Goal: Find specific page/section

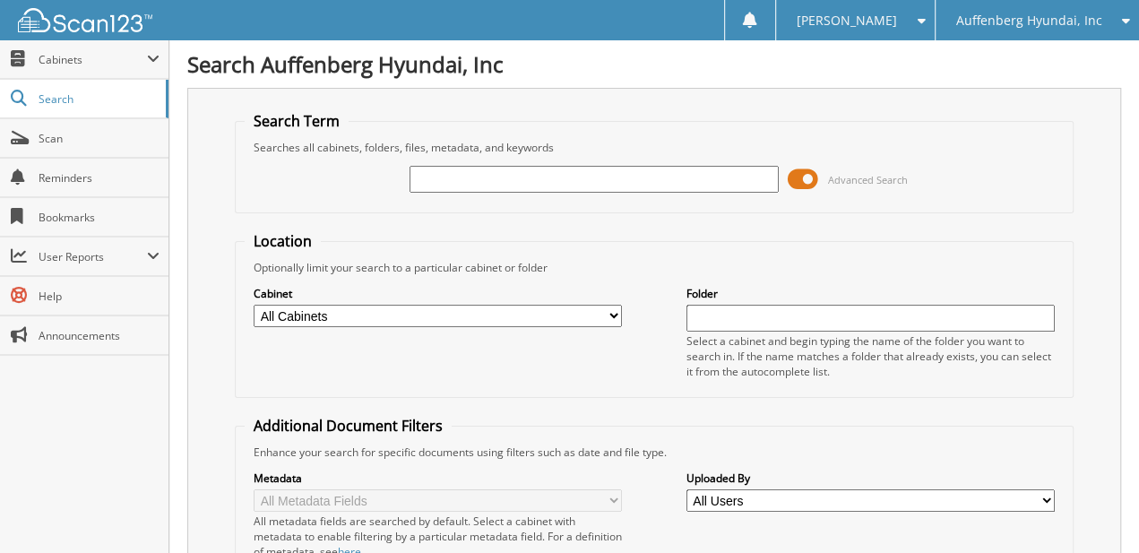
click at [1004, 25] on span "Auffenberg Hyundai, Inc" at bounding box center [1028, 20] width 146 height 11
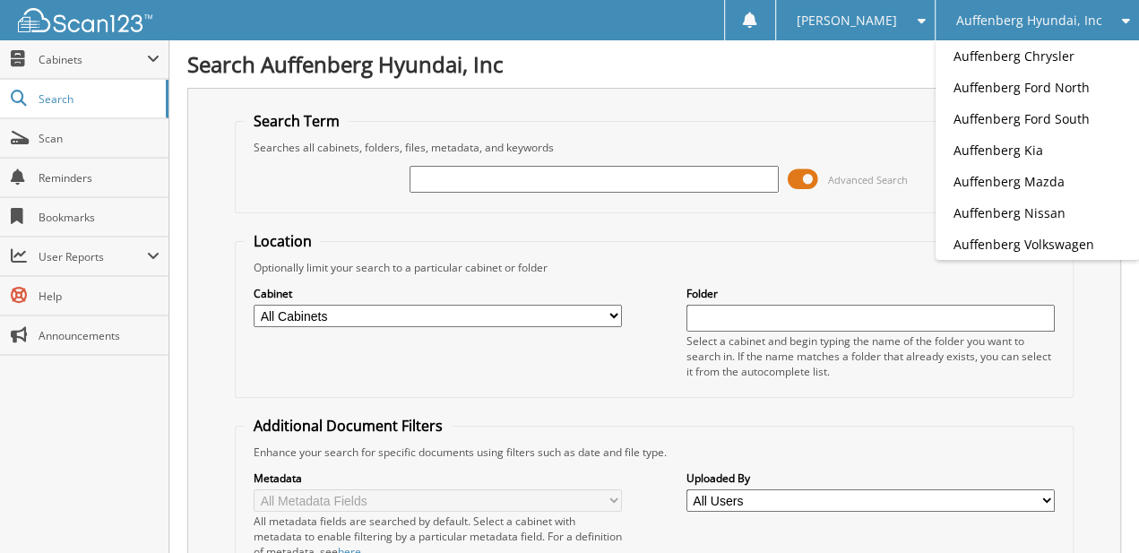
click at [534, 181] on input "text" at bounding box center [593, 179] width 368 height 27
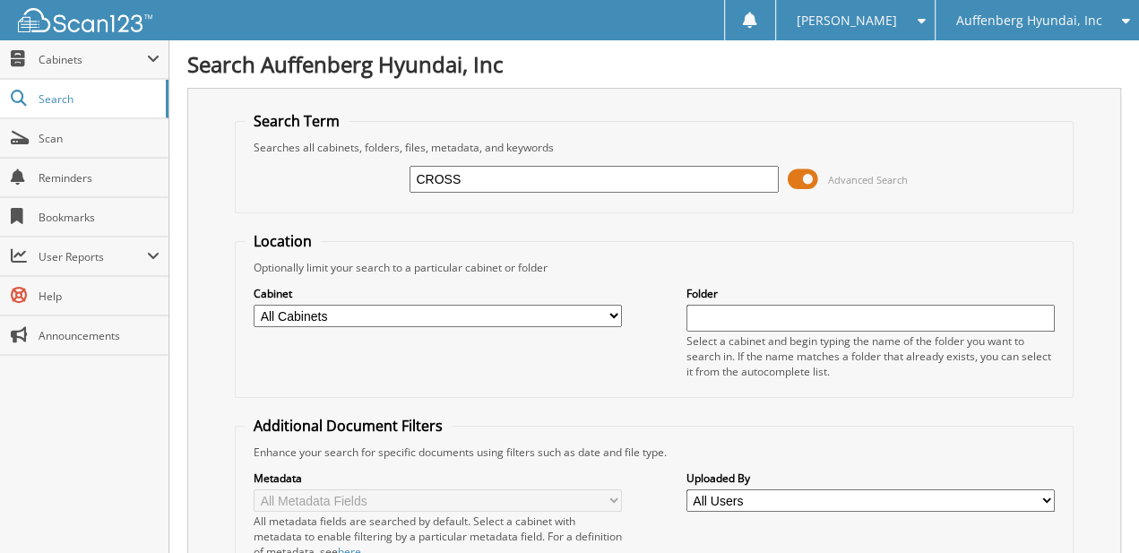
type input "[PERSON_NAME]"
click at [819, 174] on span "Advanced Search" at bounding box center [848, 179] width 120 height 27
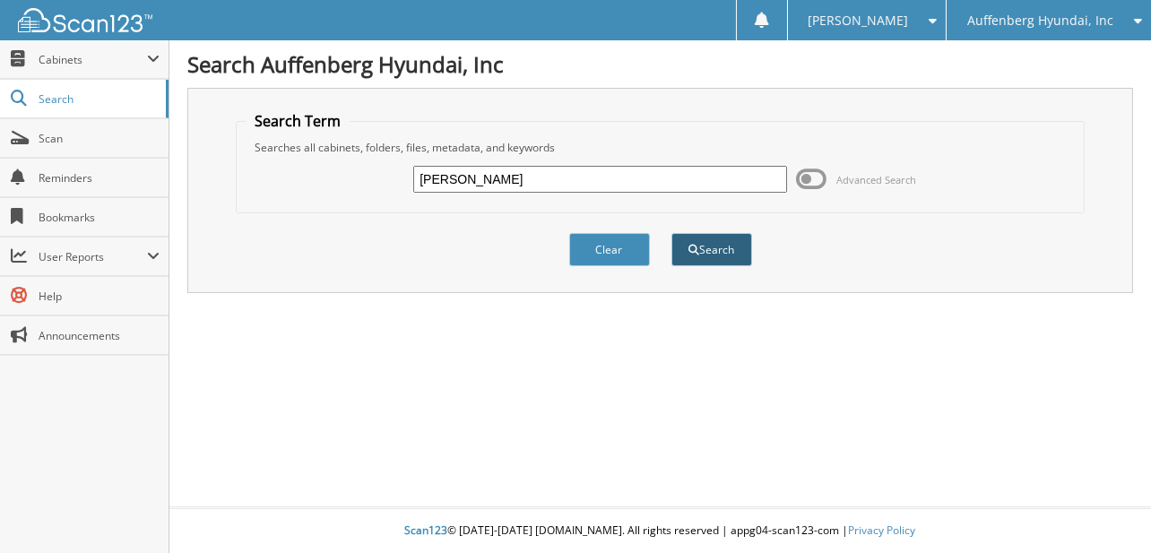
click at [744, 245] on button "Search" at bounding box center [711, 249] width 81 height 33
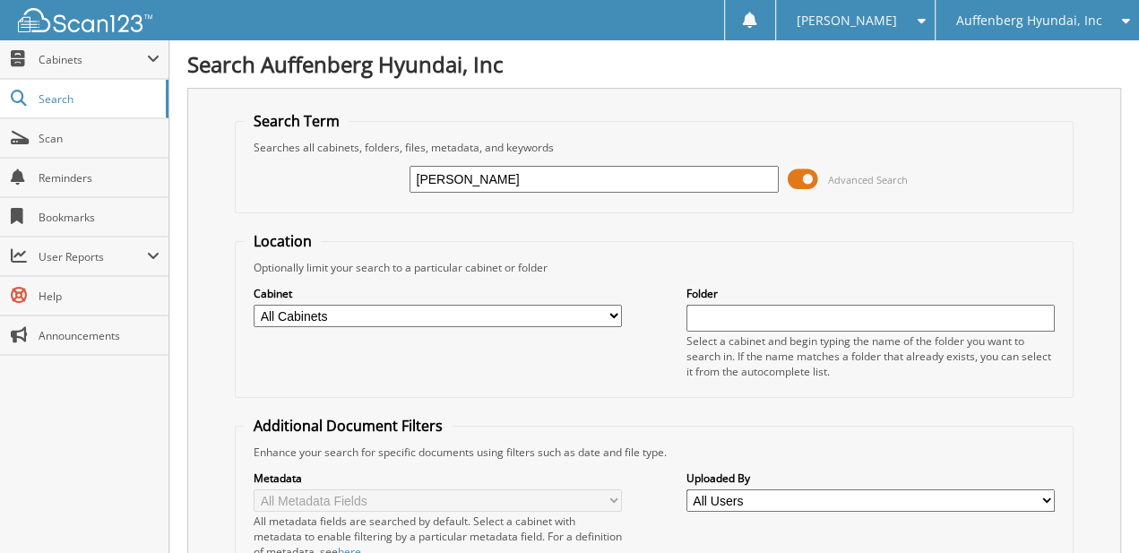
click at [829, 168] on span "Advanced Search" at bounding box center [848, 179] width 120 height 27
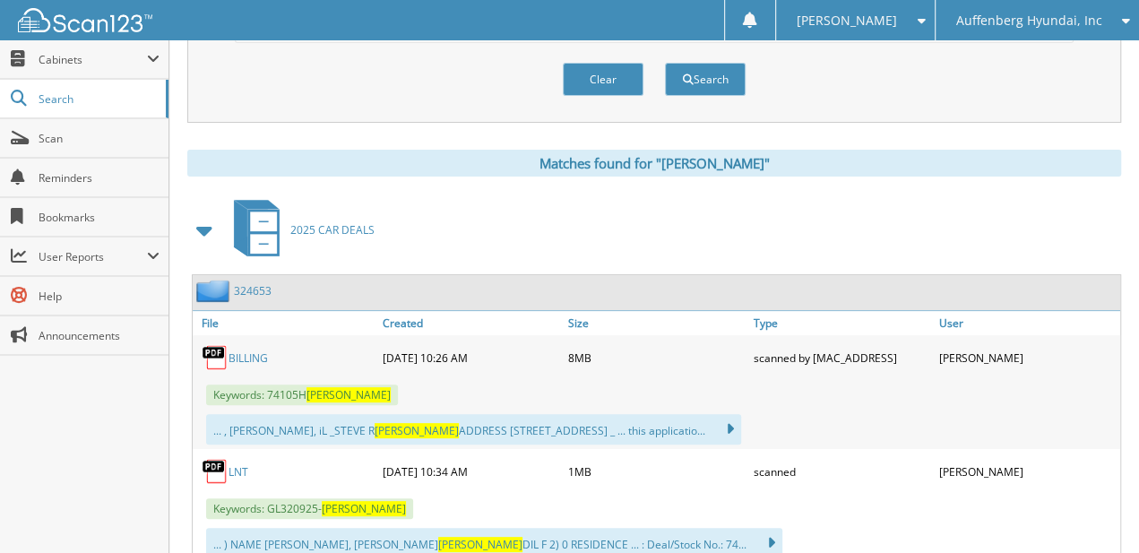
drag, startPoint x: 576, startPoint y: 212, endPoint x: 556, endPoint y: 341, distance: 130.5
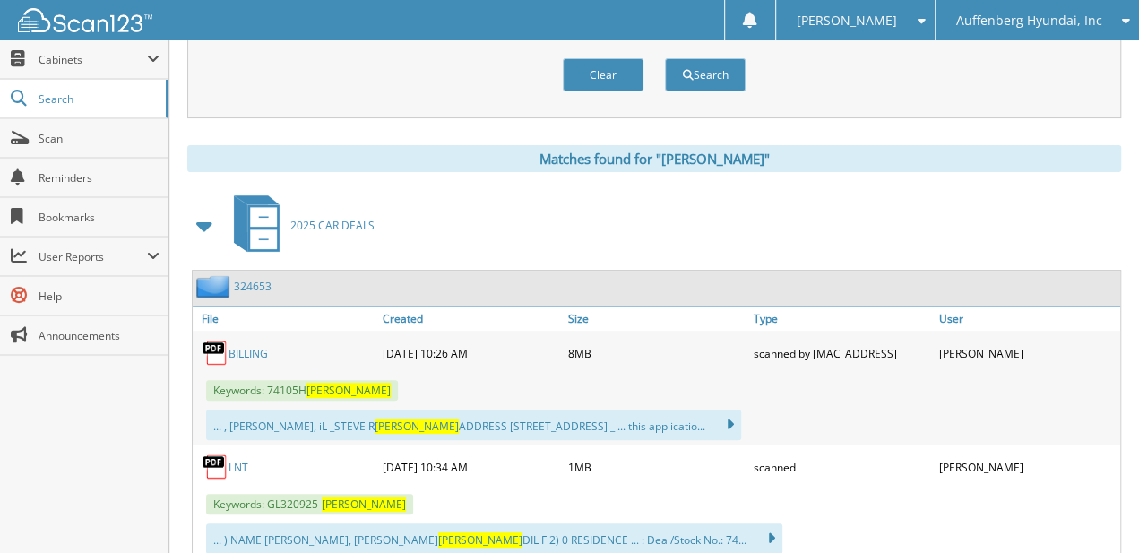
drag, startPoint x: 440, startPoint y: 328, endPoint x: 440, endPoint y: 378, distance: 50.2
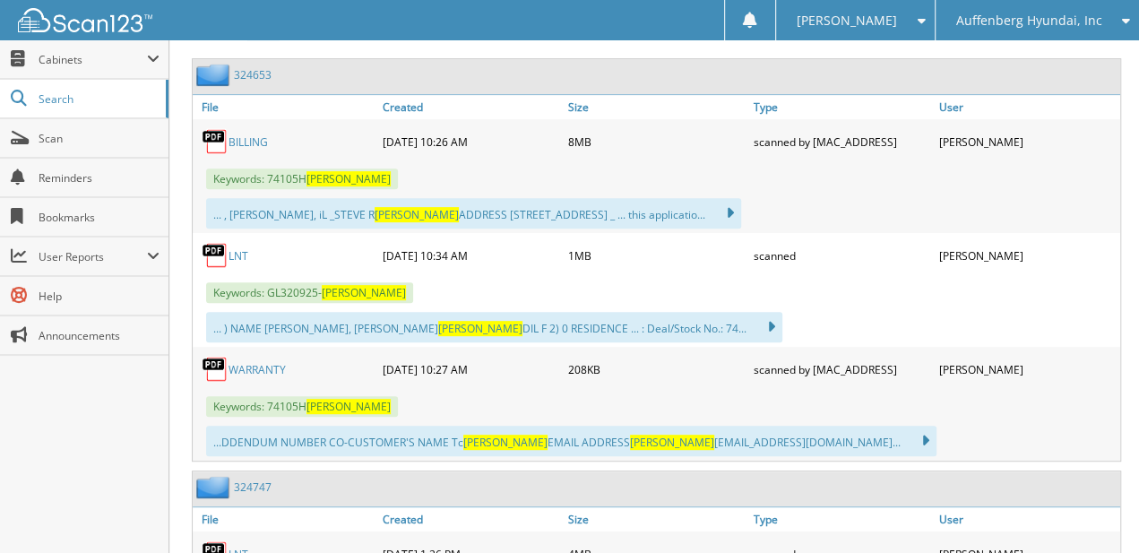
scroll to position [347, 0]
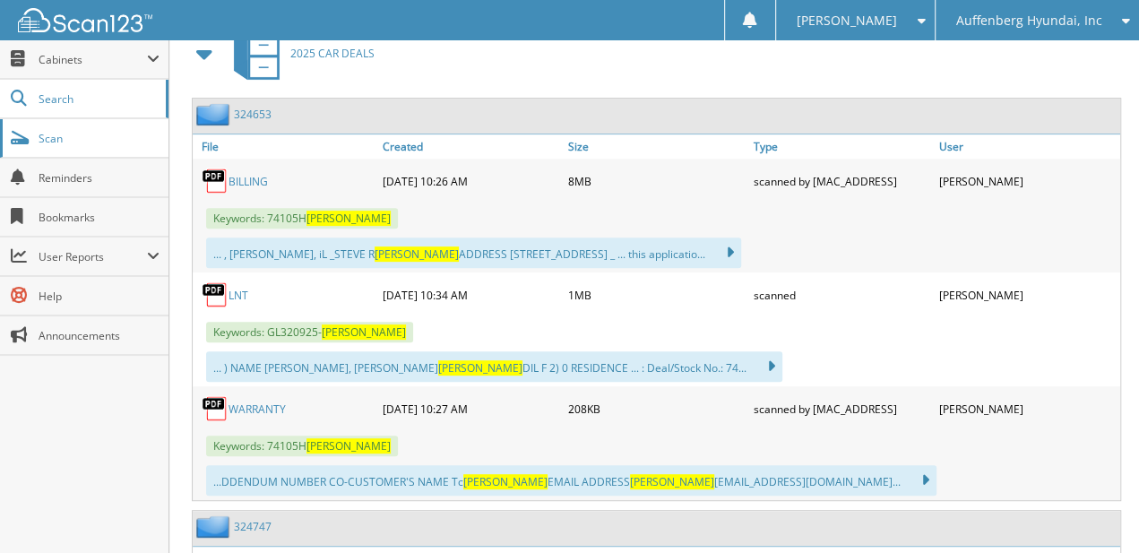
click at [70, 139] on span "Scan" at bounding box center [99, 138] width 121 height 15
